Goal: Task Accomplishment & Management: Complete application form

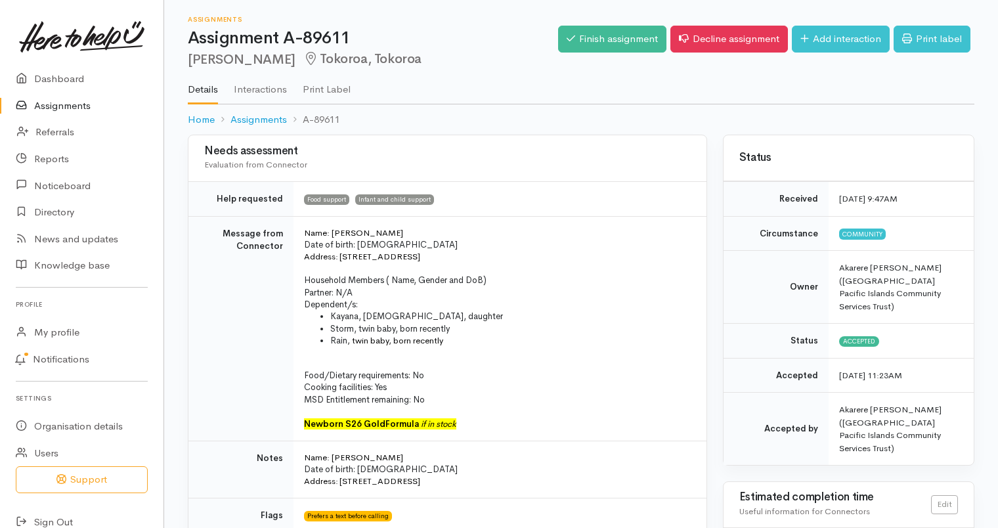
click at [59, 105] on link "Assignments" at bounding box center [81, 106] width 163 height 27
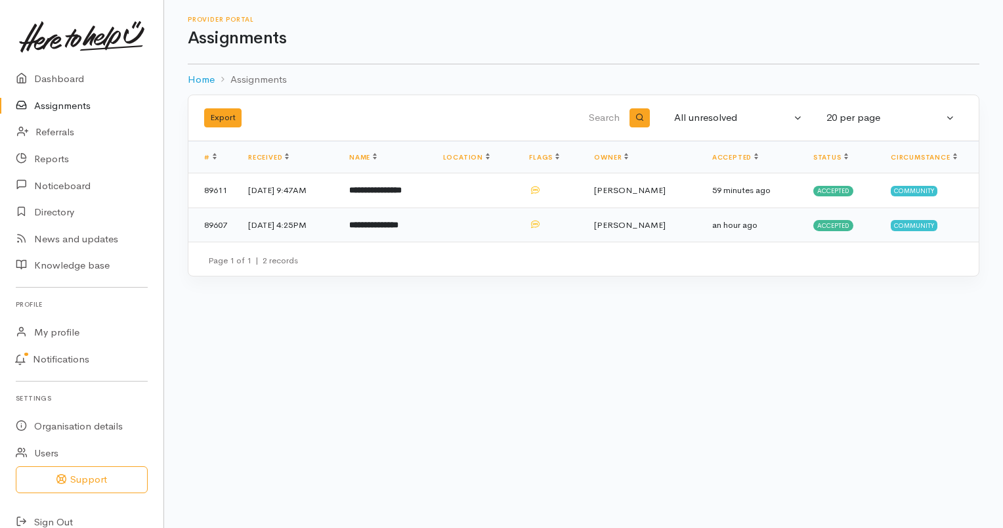
click at [483, 228] on td at bounding box center [476, 224] width 87 height 34
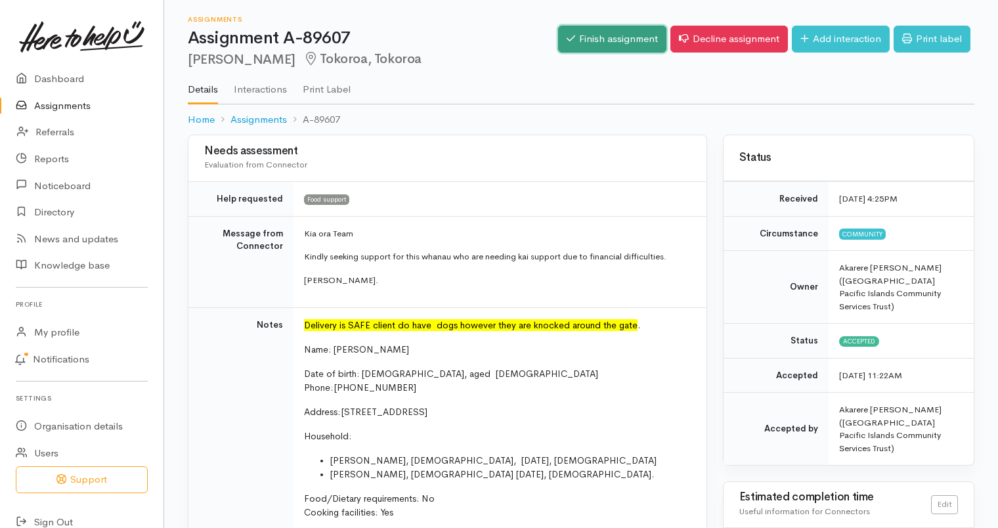
click at [586, 33] on link "Finish assignment" at bounding box center [612, 39] width 108 height 27
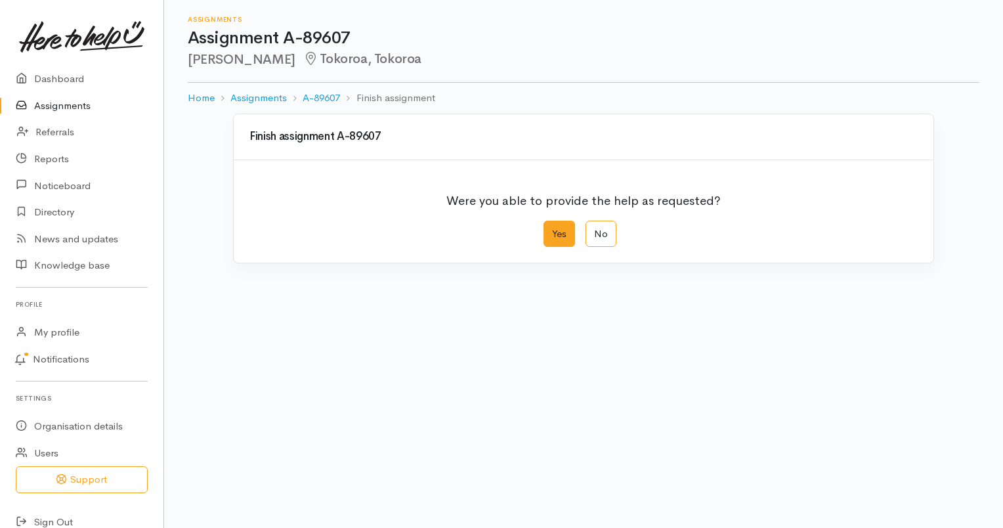
click at [567, 233] on label "Yes" at bounding box center [560, 234] width 32 height 27
click at [552, 229] on input "Yes" at bounding box center [548, 225] width 9 height 9
radio input "true"
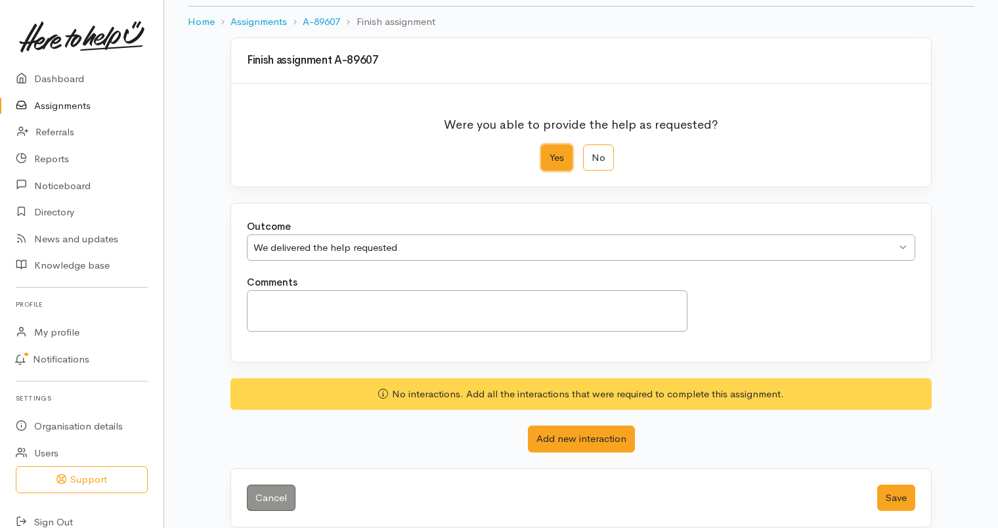
scroll to position [89, 0]
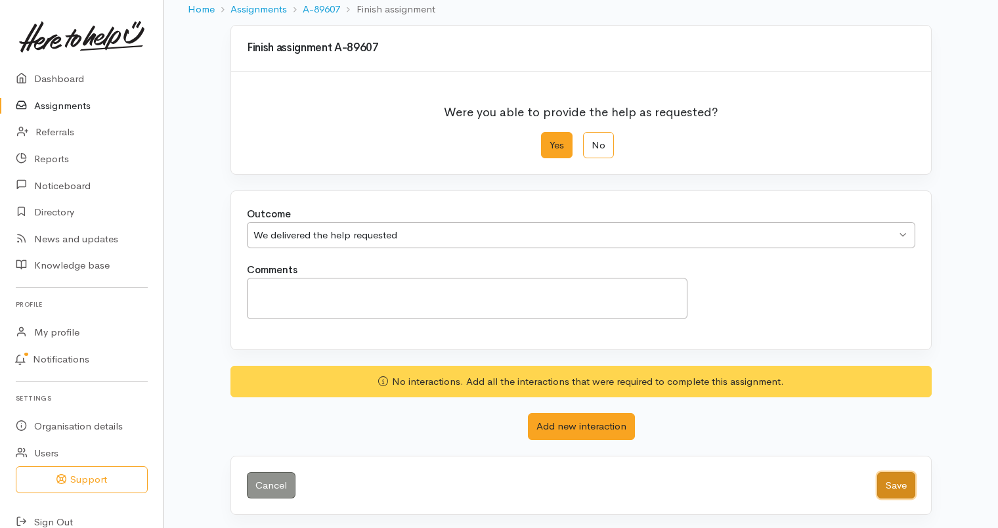
click at [904, 483] on button "Save" at bounding box center [896, 485] width 38 height 27
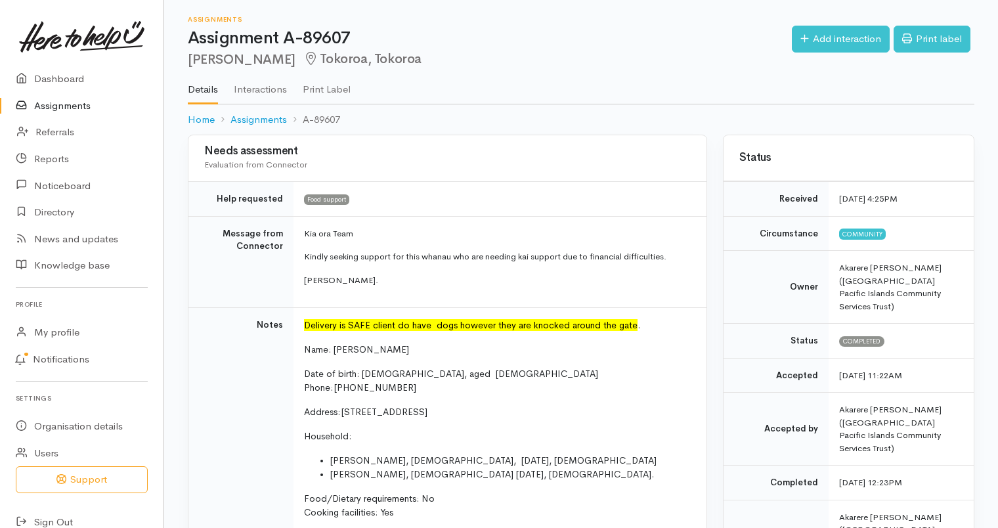
click at [66, 110] on link "Assignments" at bounding box center [81, 106] width 163 height 27
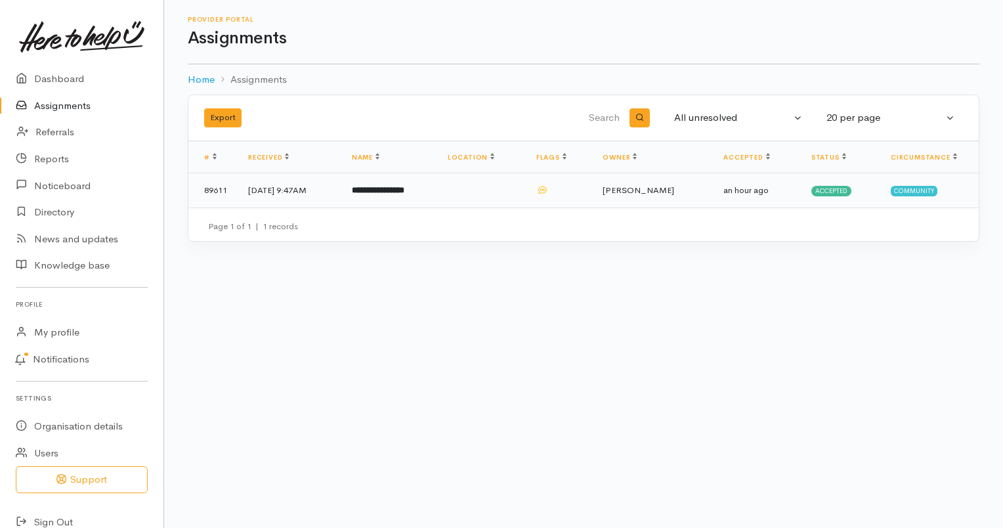
click at [437, 205] on td "**********" at bounding box center [389, 190] width 96 height 34
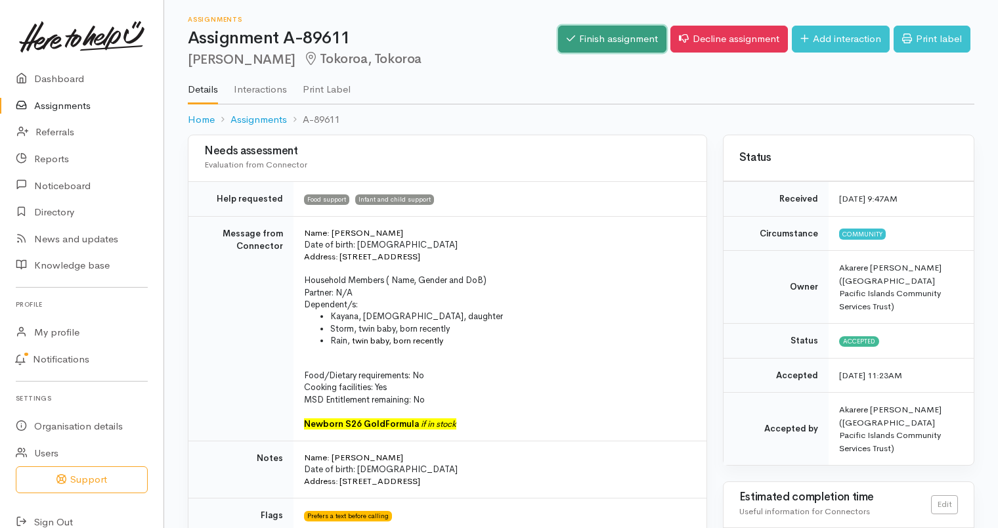
click at [601, 34] on link "Finish assignment" at bounding box center [612, 39] width 108 height 27
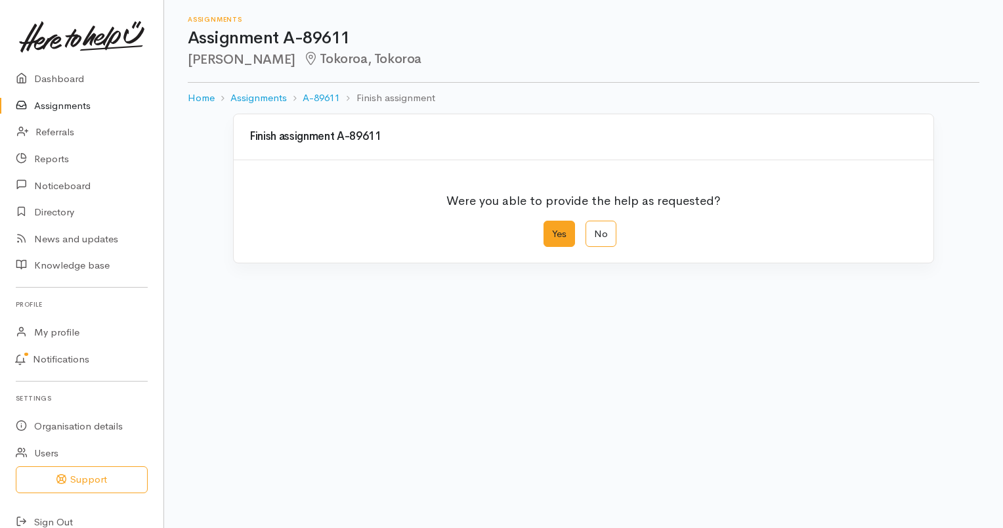
click at [572, 224] on label "Yes" at bounding box center [560, 234] width 32 height 27
click at [552, 224] on input "Yes" at bounding box center [548, 225] width 9 height 9
radio input "true"
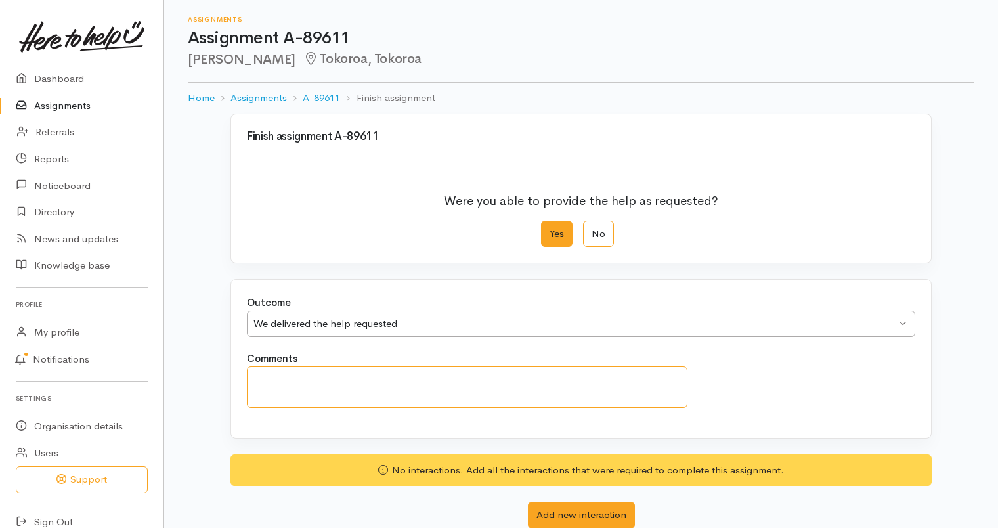
click at [402, 370] on textarea "Comments" at bounding box center [467, 386] width 440 height 41
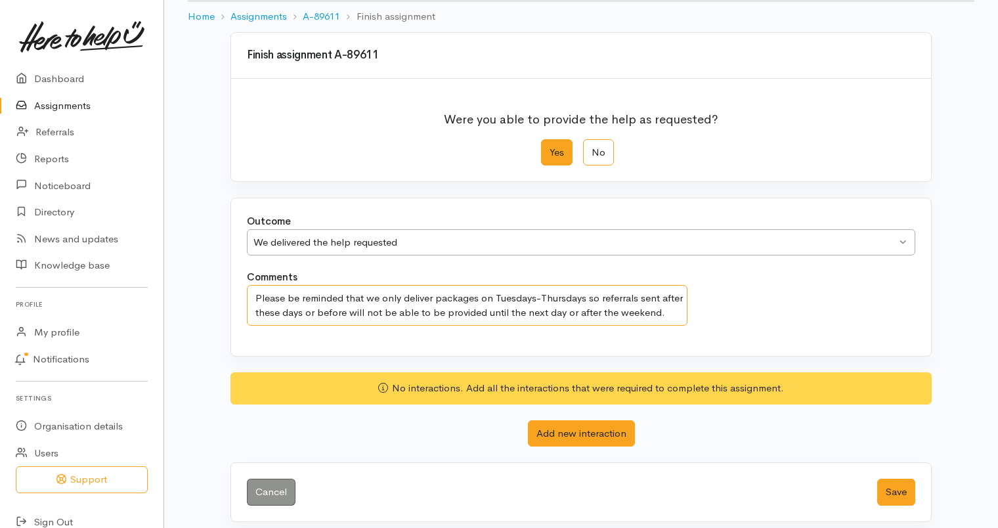
scroll to position [89, 0]
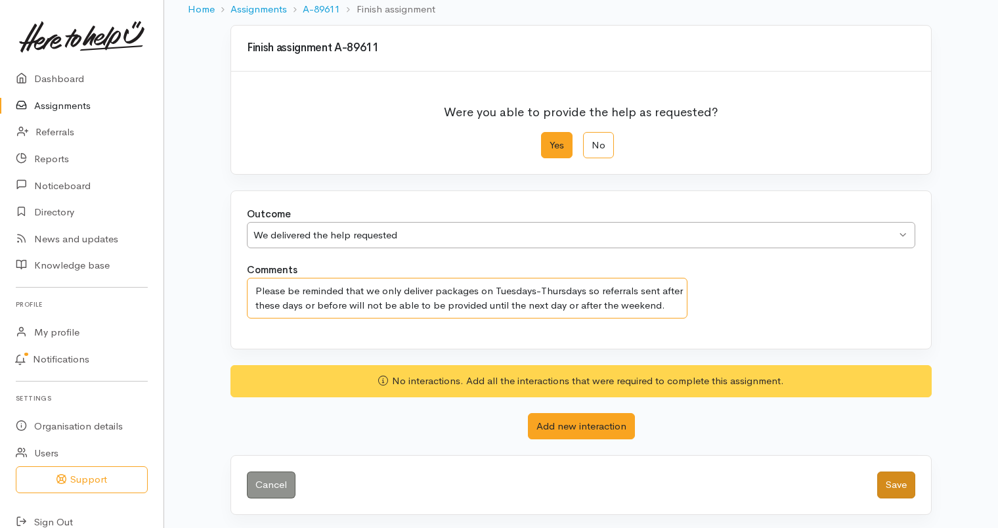
type textarea "Please be reminded that we only deliver packages on Tuesdays-Thursdays so refer…"
click at [901, 483] on button "Save" at bounding box center [896, 484] width 38 height 27
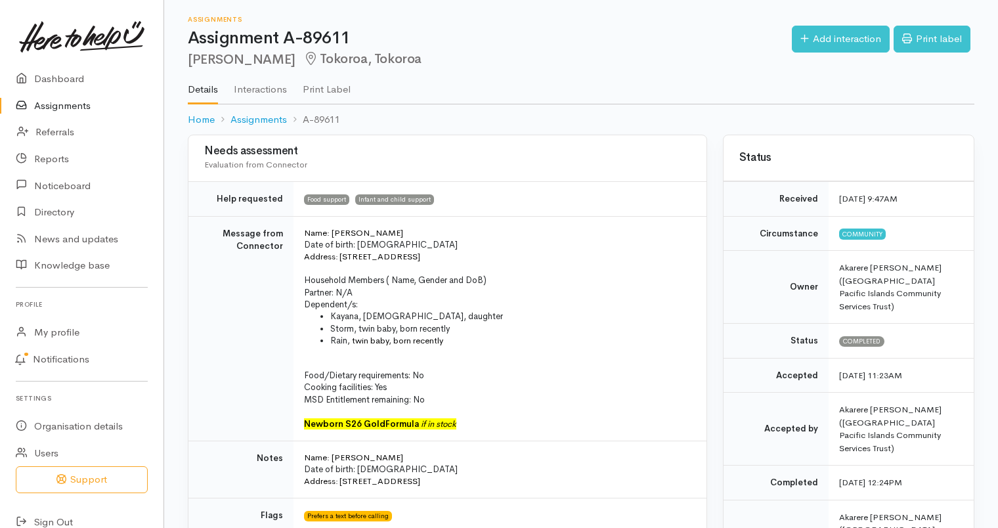
click at [56, 103] on link "Assignments" at bounding box center [81, 106] width 163 height 27
